Goal: Task Accomplishment & Management: Manage account settings

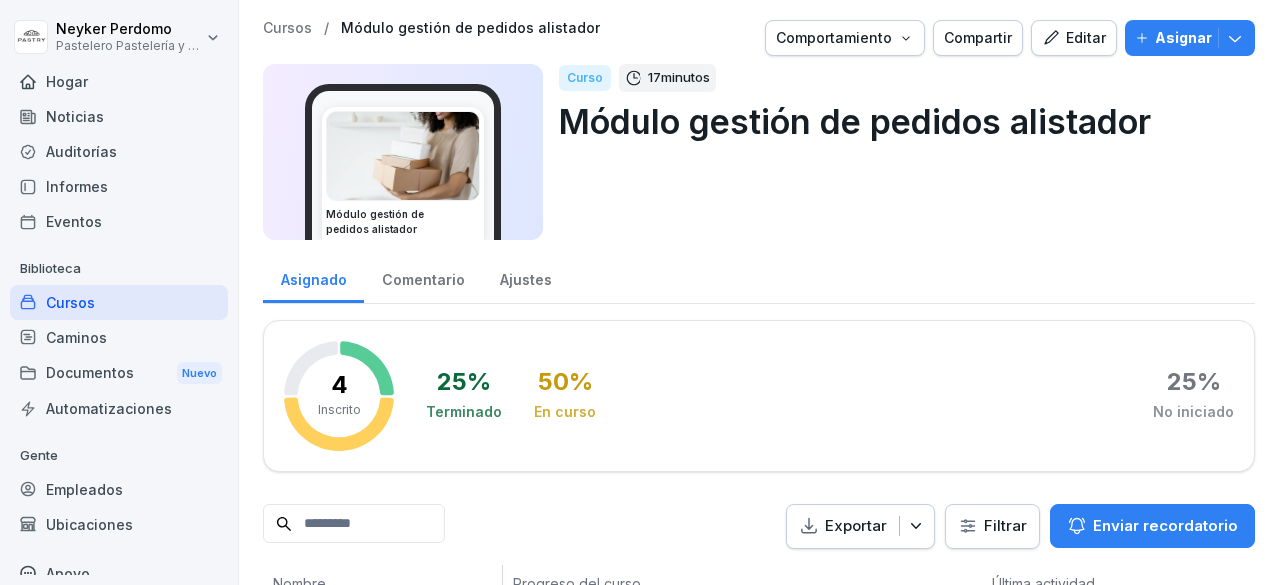
scroll to position [307, 0]
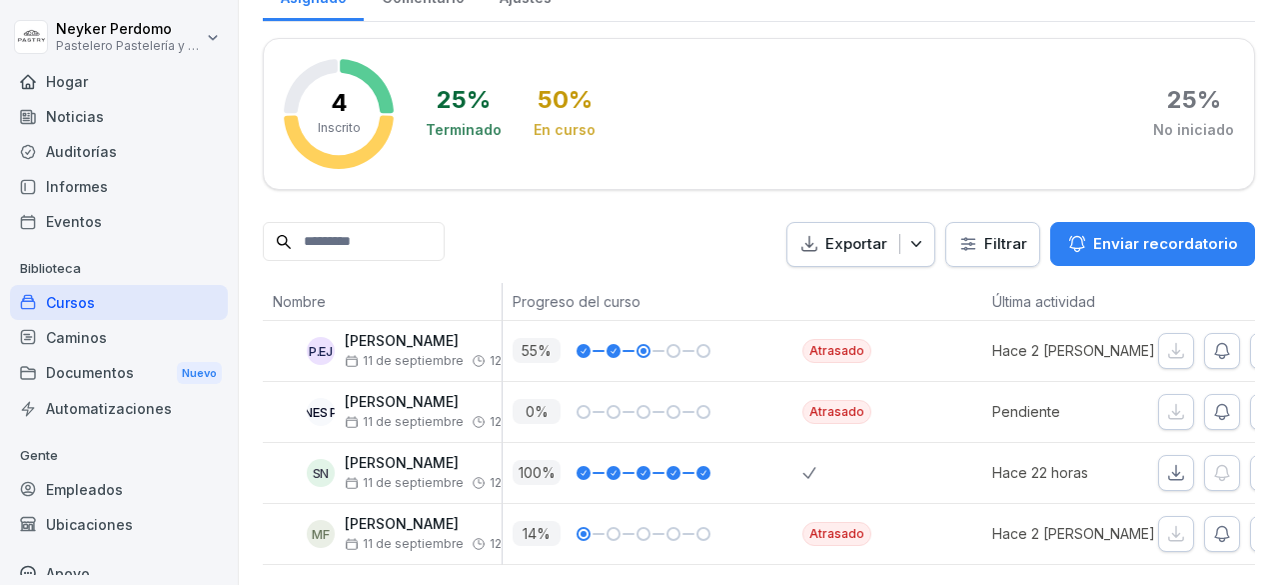
click at [1228, 402] on icon "button" at bounding box center [1222, 412] width 20 height 20
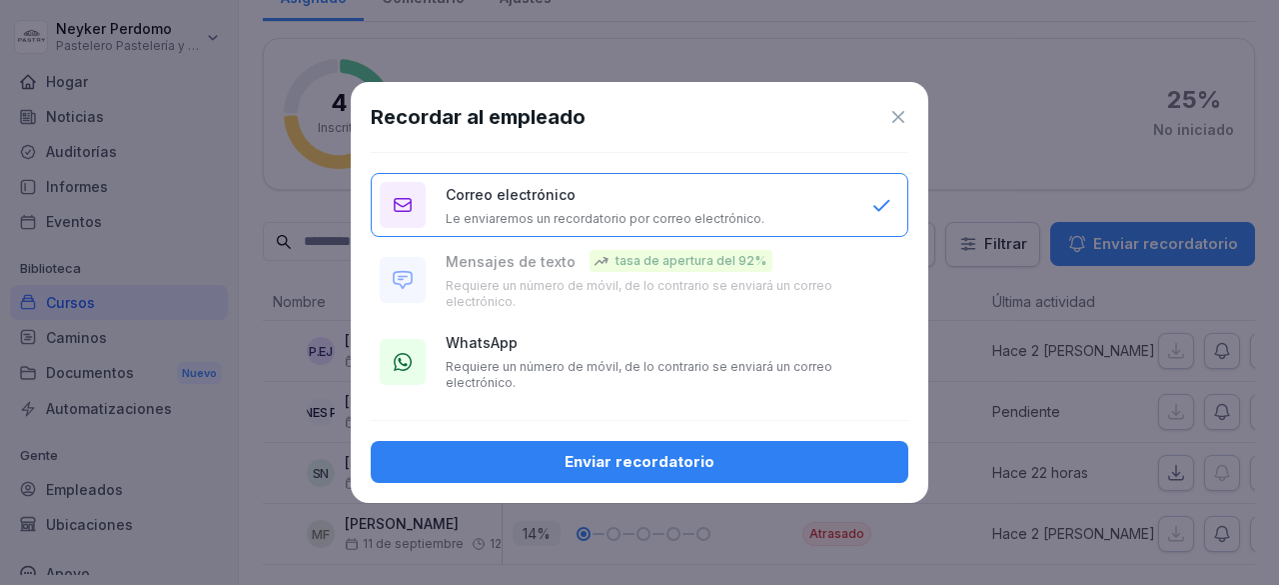
click at [478, 371] on font "Requiere un número de móvil, de lo contrario se enviará un correo electrónico." at bounding box center [639, 374] width 387 height 31
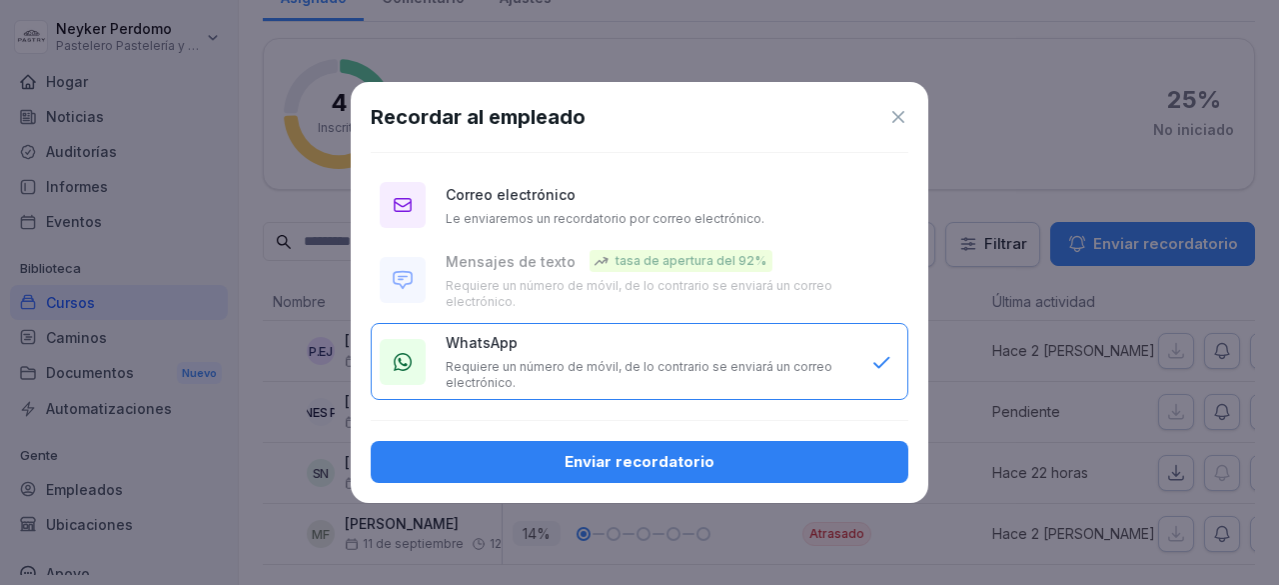
click at [480, 452] on div "Enviar recordatorio" at bounding box center [640, 462] width 506 height 22
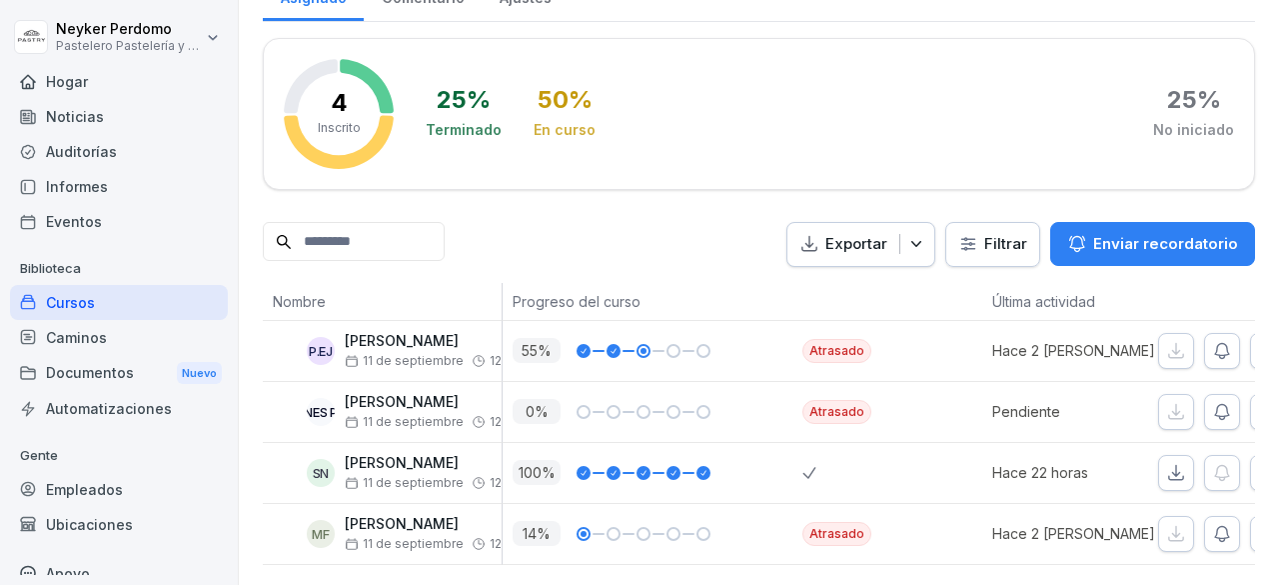
click at [400, 62] on div "4 Inscrito 25 % Terminado 50 % En curso 25 % No iniciado" at bounding box center [759, 114] width 992 height 152
click at [90, 334] on font "Caminos" at bounding box center [76, 337] width 61 height 17
click at [90, 301] on font "Cursos" at bounding box center [70, 302] width 49 height 17
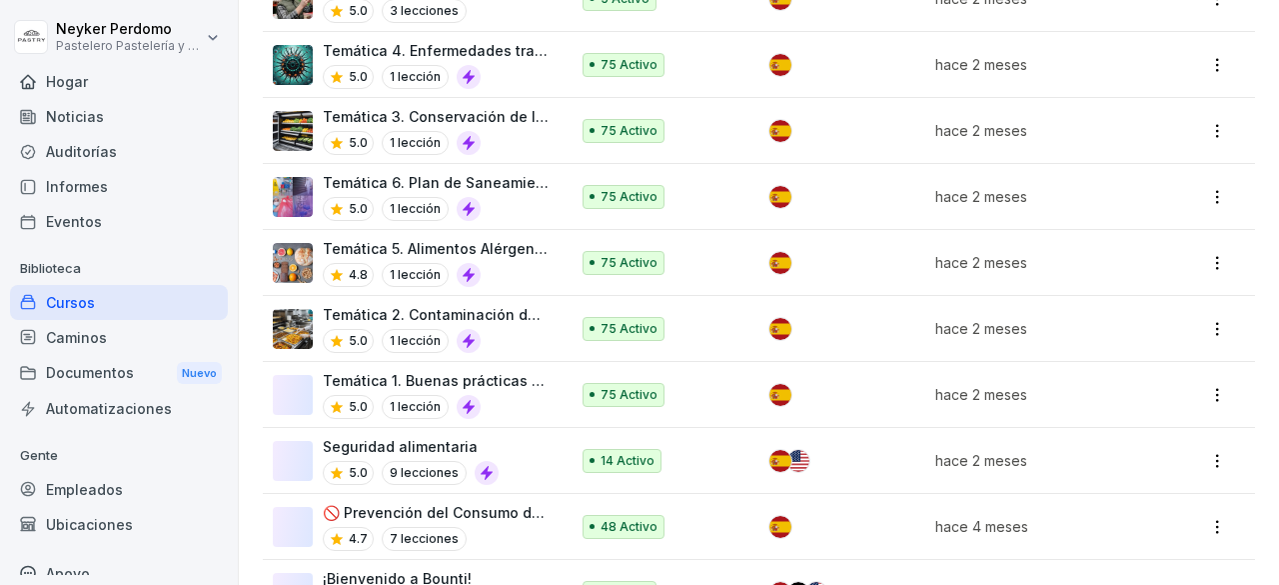
scroll to position [670, 0]
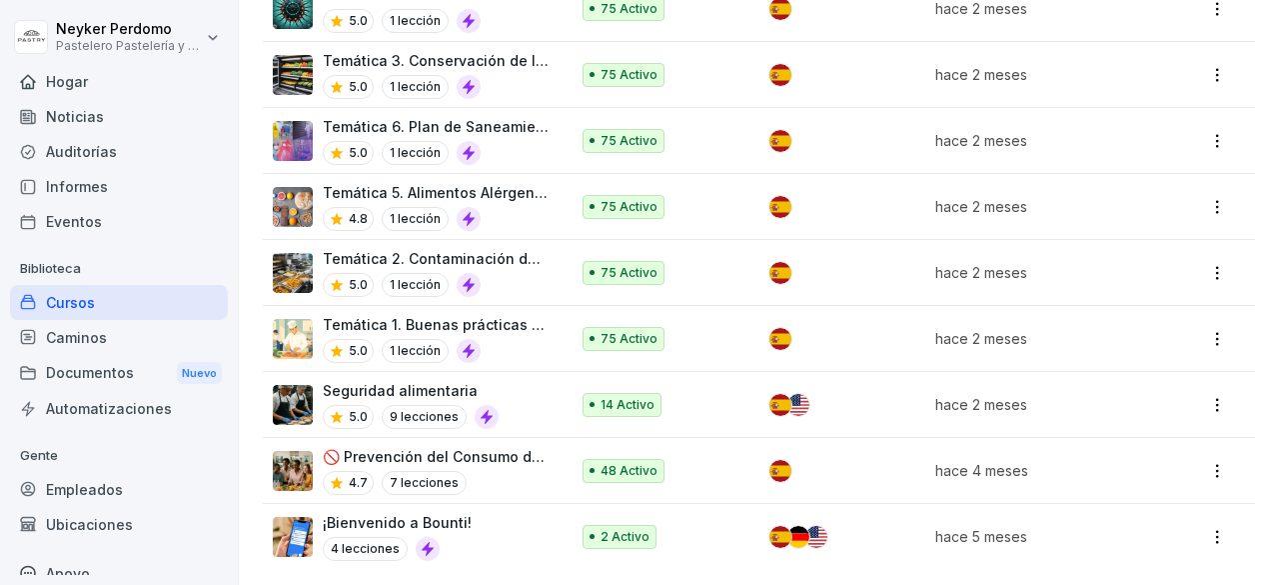
click at [387, 515] on font "¡Bienvenido a Bounti!" at bounding box center [397, 522] width 149 height 17
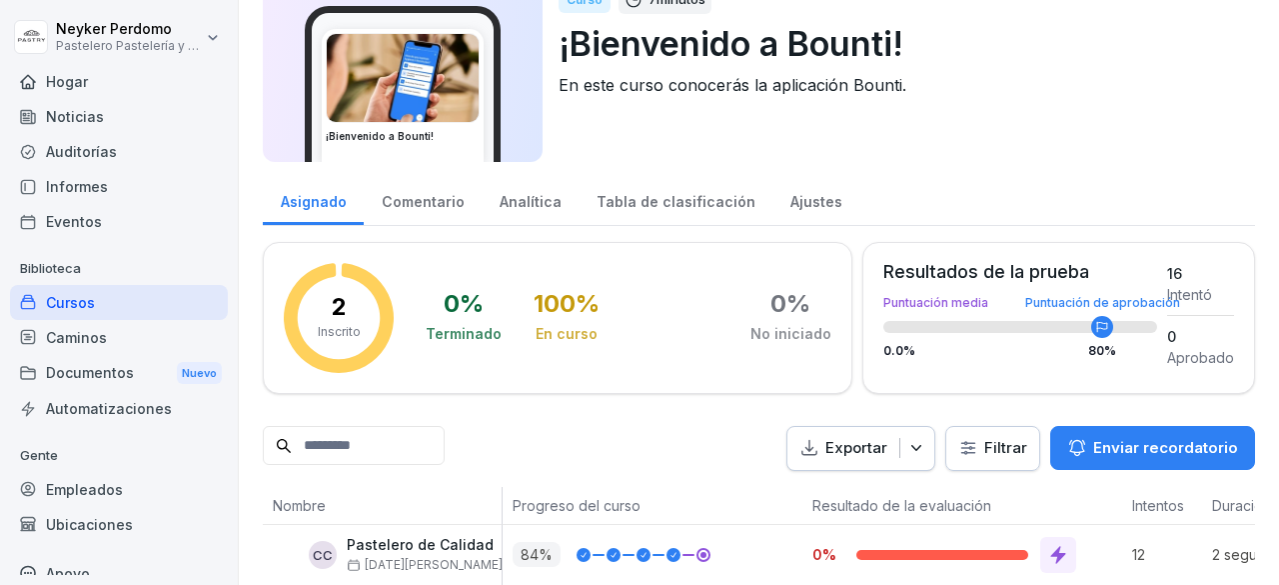
scroll to position [186, 0]
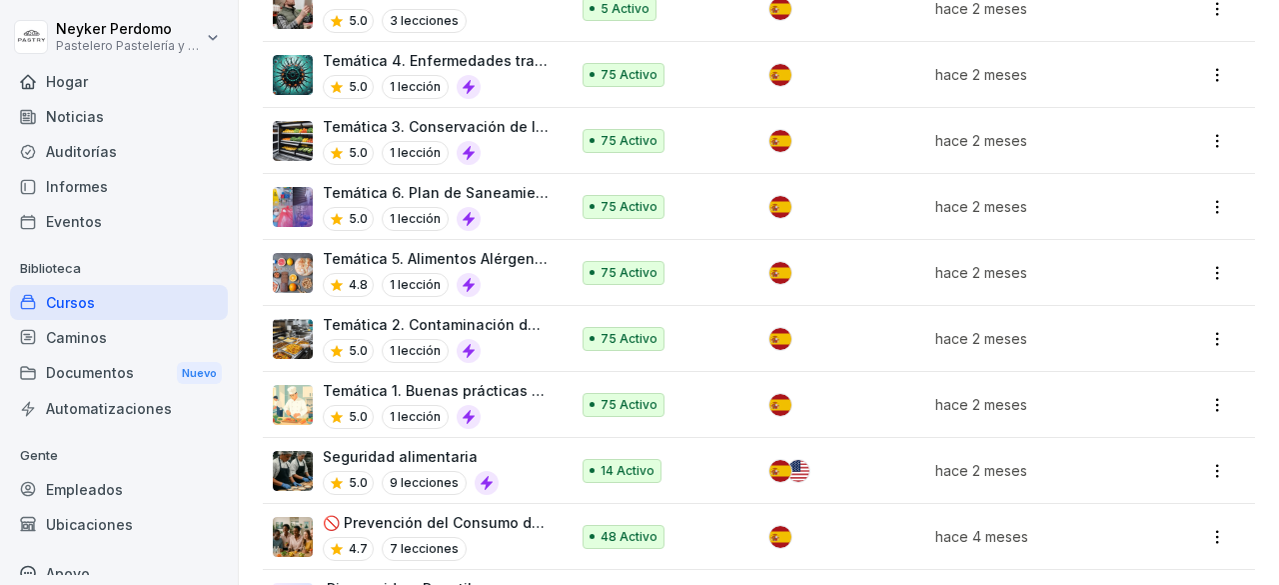
scroll to position [670, 0]
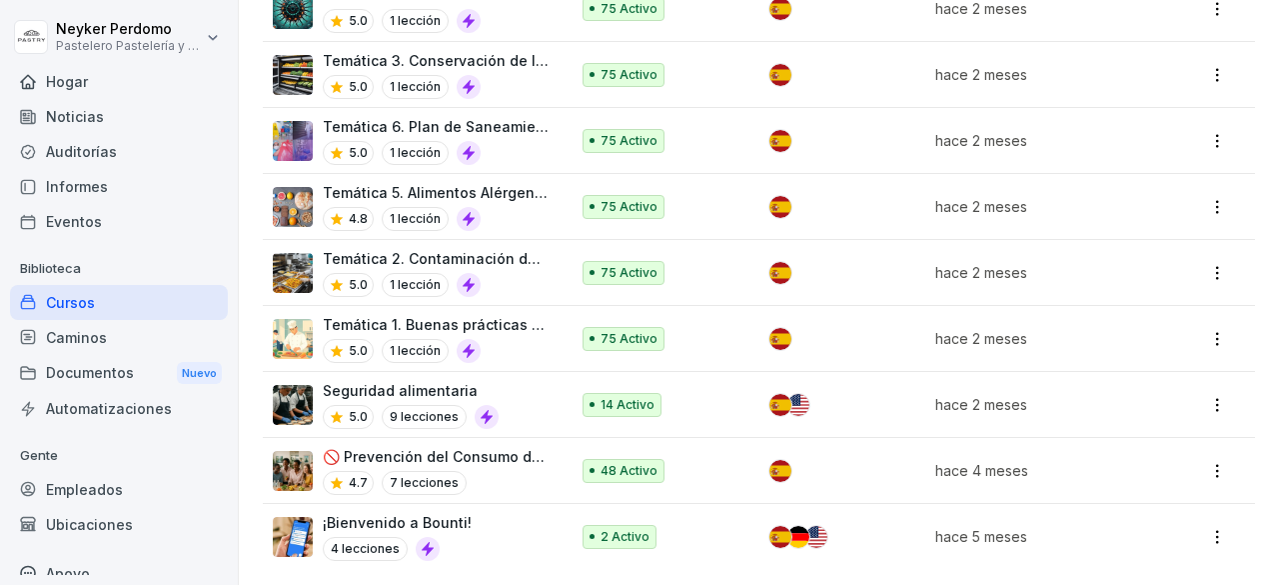
click at [442, 448] on font "🚫 Prevención del Consumo de Sustancias Psicoactivas en el Trabajo" at bounding box center [568, 456] width 490 height 17
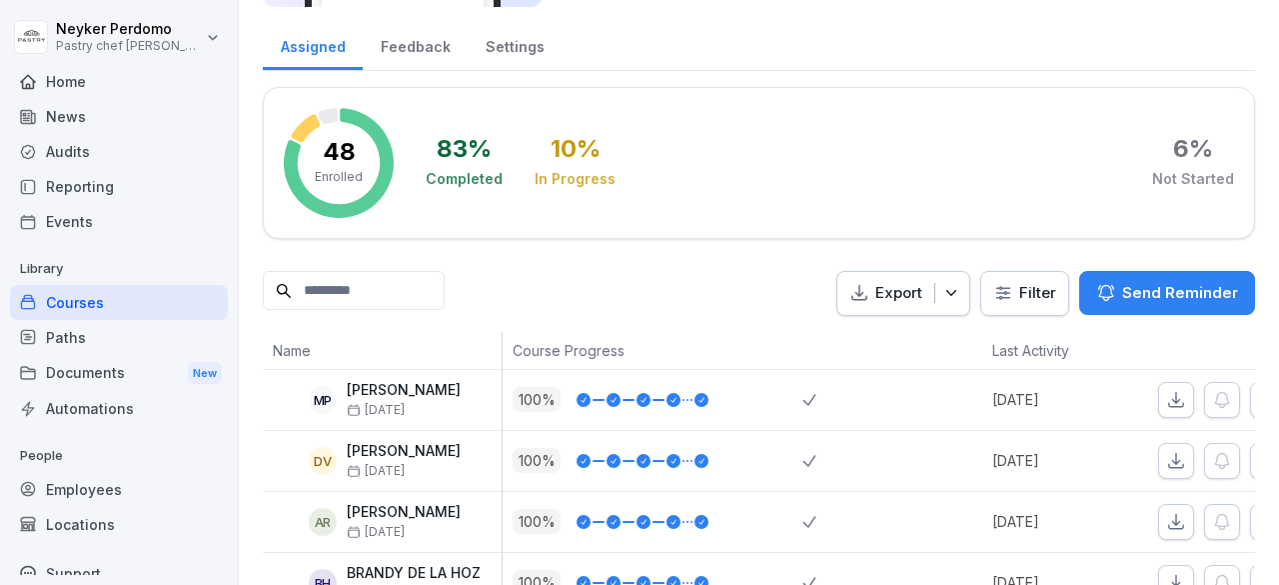
scroll to position [123, 0]
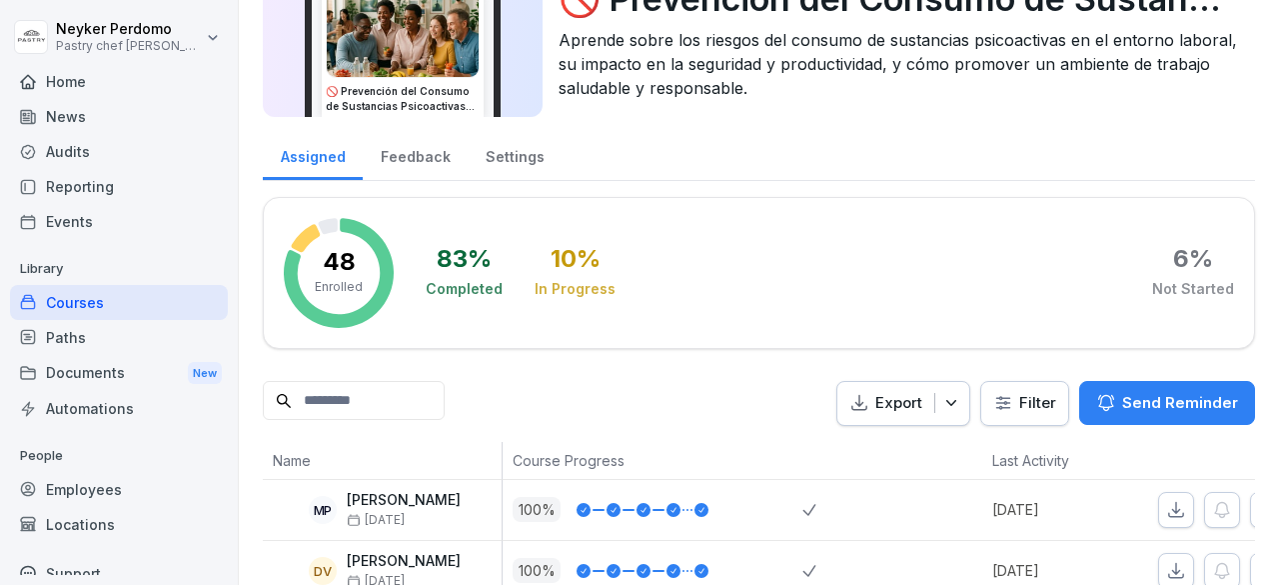
click at [86, 301] on div "Courses" at bounding box center [119, 302] width 218 height 35
